Goal: Transaction & Acquisition: Book appointment/travel/reservation

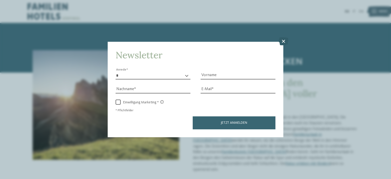
click at [282, 43] on icon at bounding box center [284, 41] width 10 height 8
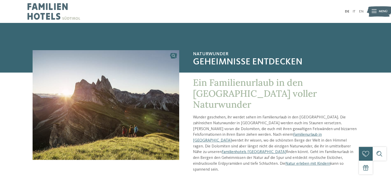
click at [376, 13] on icon at bounding box center [374, 12] width 5 height 4
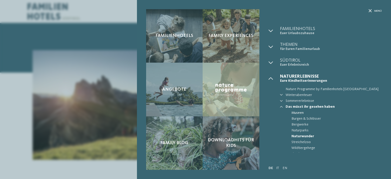
scroll to position [10, 0]
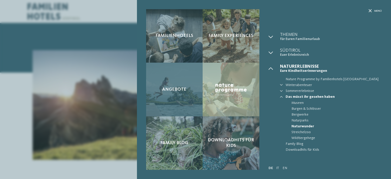
click at [180, 95] on div "Angebote" at bounding box center [174, 90] width 57 height 54
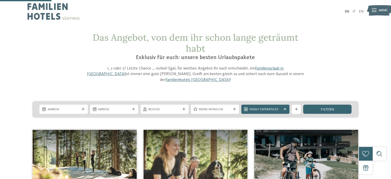
scroll to position [61, 0]
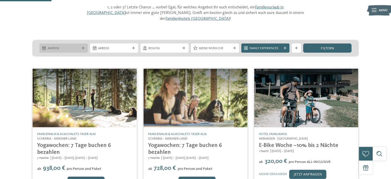
click at [73, 46] on span "Anreise" at bounding box center [64, 48] width 32 height 5
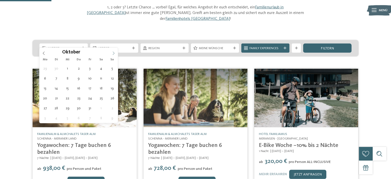
click at [113, 53] on icon at bounding box center [114, 53] width 4 height 4
type div "[DATE]"
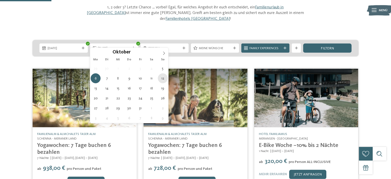
type div "[DATE]"
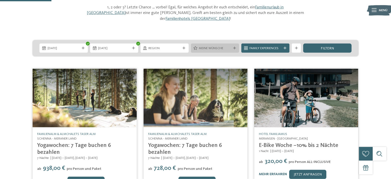
click at [227, 46] on span "Meine Wünsche" at bounding box center [215, 48] width 32 height 5
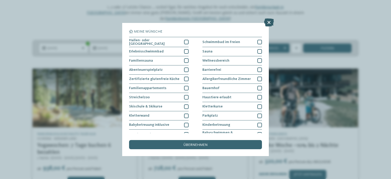
click at [269, 24] on icon at bounding box center [269, 22] width 10 height 8
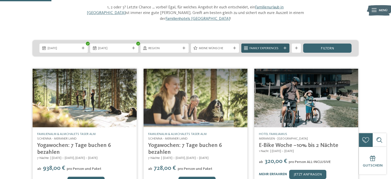
click at [287, 44] on div "Family Experiences" at bounding box center [266, 48] width 48 height 9
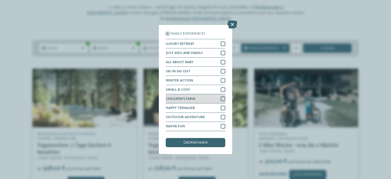
click at [205, 99] on div "CHILDREN’S FARM" at bounding box center [196, 98] width 60 height 9
click at [234, 27] on icon at bounding box center [233, 25] width 10 height 8
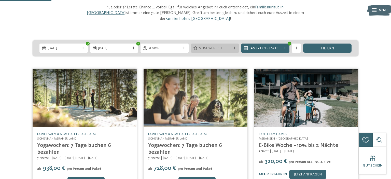
click at [229, 44] on div "Meine Wünsche" at bounding box center [215, 48] width 48 height 9
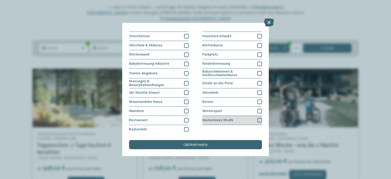
click at [259, 120] on div at bounding box center [260, 120] width 5 height 5
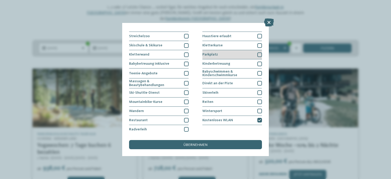
click at [228, 55] on div "Parkplatz" at bounding box center [233, 54] width 60 height 9
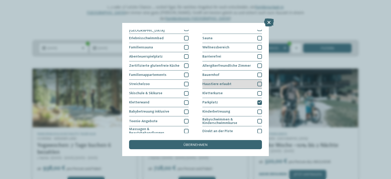
scroll to position [12, 0]
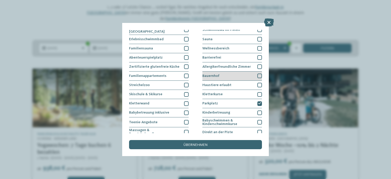
click at [224, 74] on div "Bauernhof" at bounding box center [233, 76] width 60 height 9
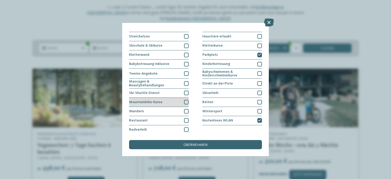
scroll to position [61, 0]
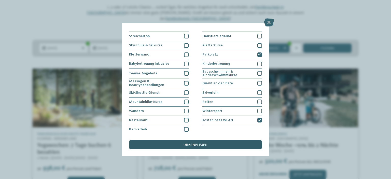
click at [208, 144] on div "übernehmen" at bounding box center [195, 144] width 133 height 9
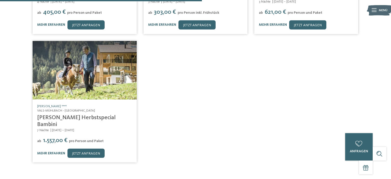
scroll to position [239, 0]
